Goal: Information Seeking & Learning: Learn about a topic

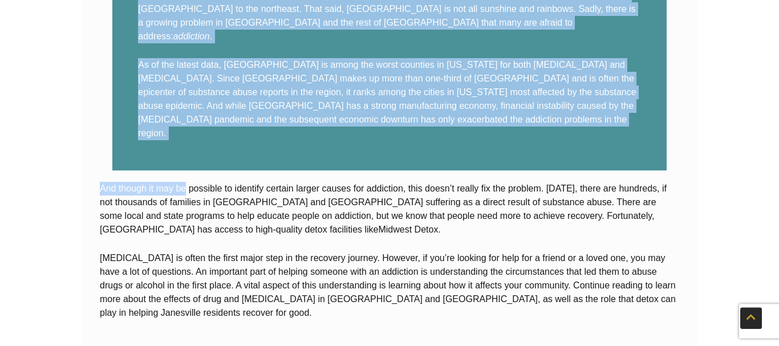
scroll to position [465, 0]
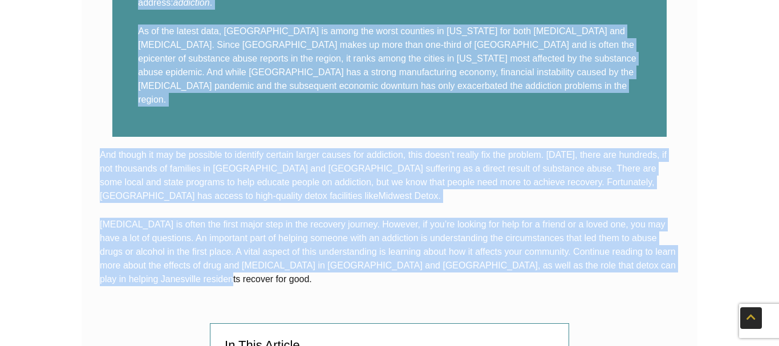
drag, startPoint x: 140, startPoint y: 108, endPoint x: 638, endPoint y: 203, distance: 507.2
copy div "Loremipsum do sit am con adipisc elitse do eiusm-tempori Utlaboree. Dolorem al …"
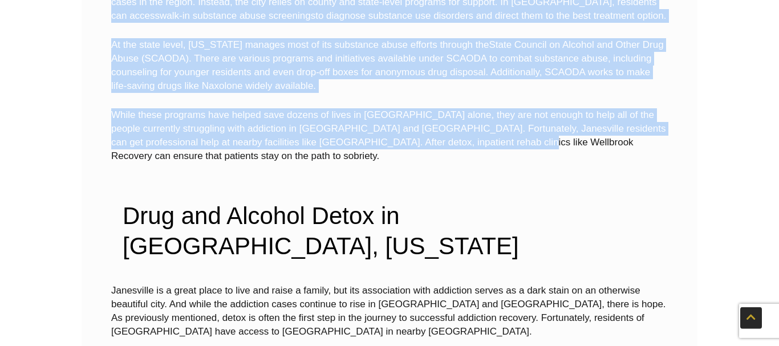
scroll to position [1860, 0]
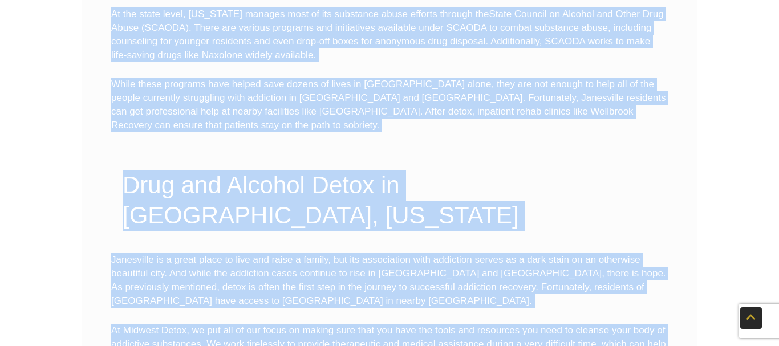
drag, startPoint x: 111, startPoint y: 72, endPoint x: 509, endPoint y: 178, distance: 412.1
copy div "The Ongoing Substance Abuse Crisis in [GEOGRAPHIC_DATA] has a population of rou…"
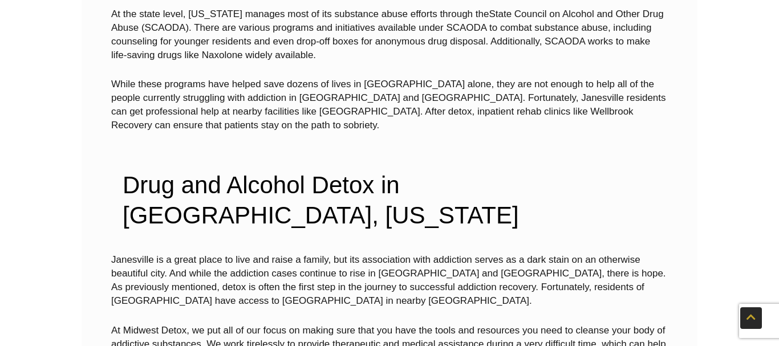
drag, startPoint x: 157, startPoint y: 222, endPoint x: 155, endPoint y: 215, distance: 7.8
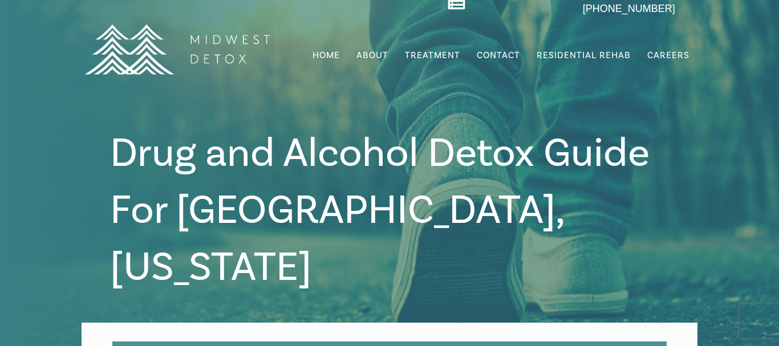
scroll to position [58, 0]
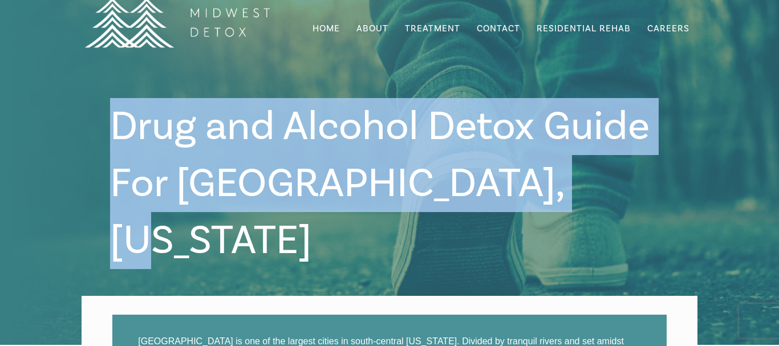
drag, startPoint x: 120, startPoint y: 125, endPoint x: 555, endPoint y: 157, distance: 436.1
click at [555, 157] on span "Drug and Alcohol Detox Guide For [GEOGRAPHIC_DATA], [US_STATE]" at bounding box center [379, 183] width 539 height 166
copy span "Drug and Alcohol Detox Guide For [GEOGRAPHIC_DATA], [US_STATE]"
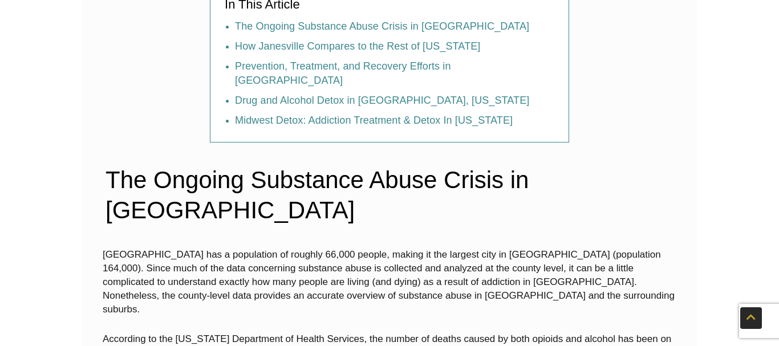
scroll to position [399, 0]
